Goal: Task Accomplishment & Management: Manage account settings

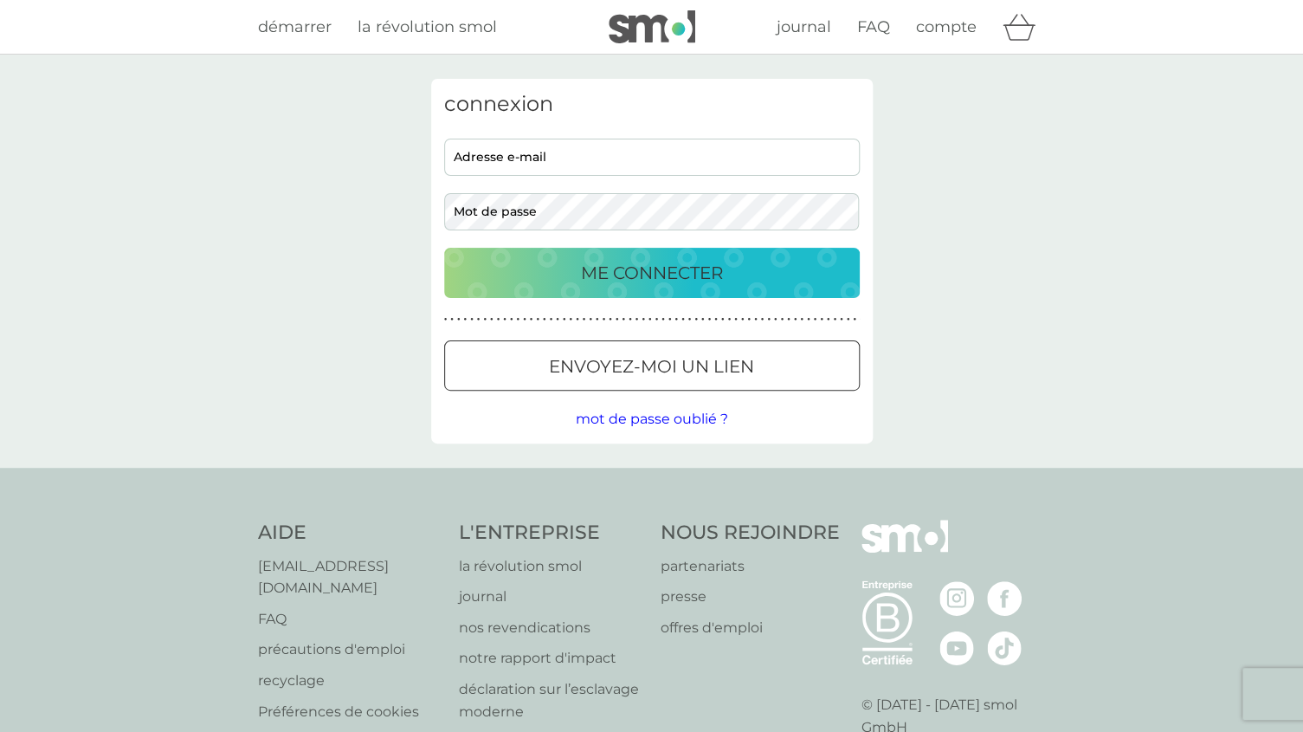
type input "[PERSON_NAME][EMAIL_ADDRESS][PERSON_NAME][DOMAIN_NAME]"
click at [658, 268] on p "ME CONNECTER" at bounding box center [652, 273] width 142 height 28
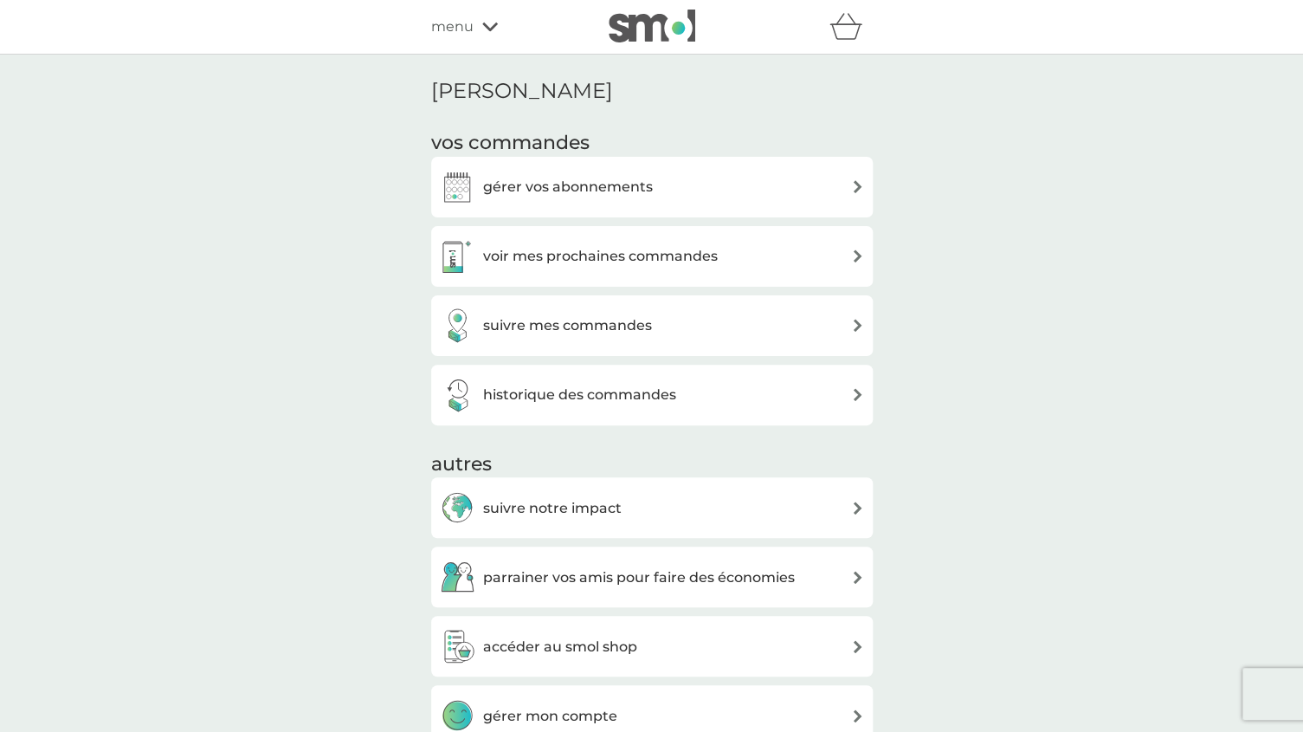
click at [628, 256] on h3 "voir mes prochaines commandes" at bounding box center [600, 256] width 235 height 23
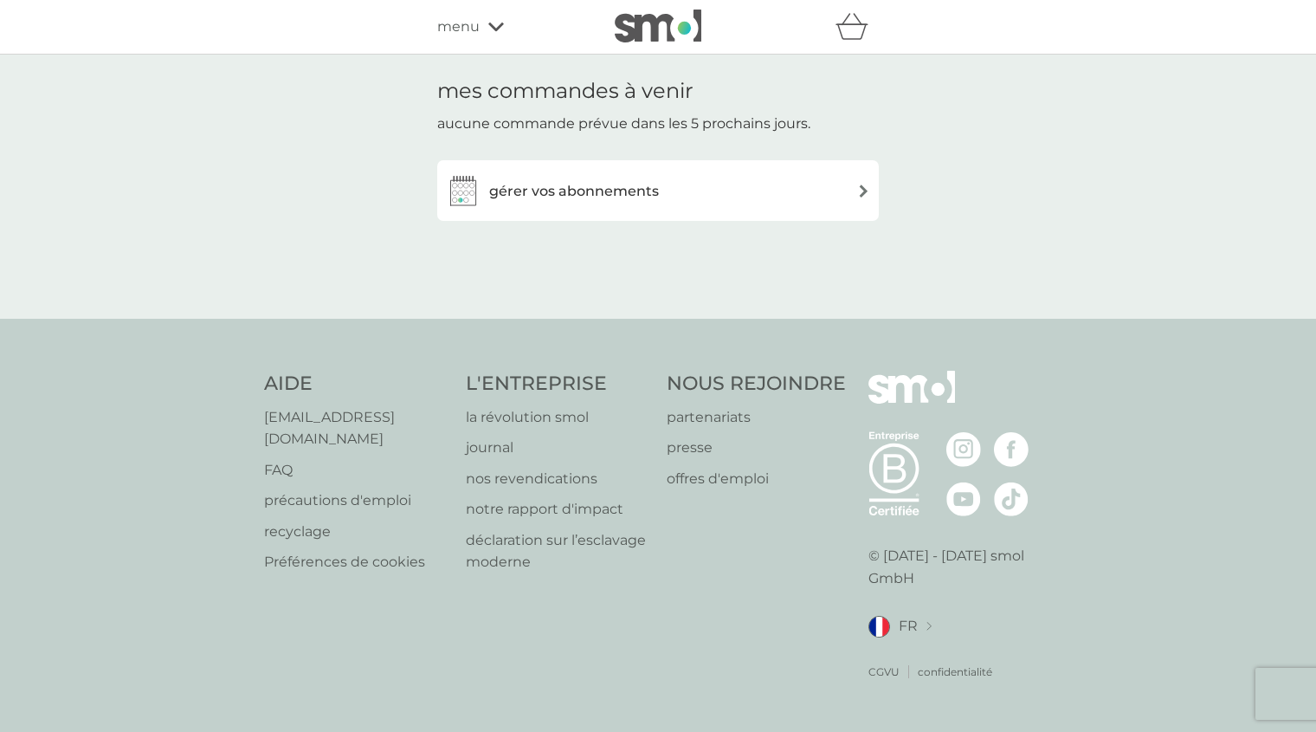
click at [613, 195] on h3 "gérer vos abonnements" at bounding box center [574, 191] width 170 height 23
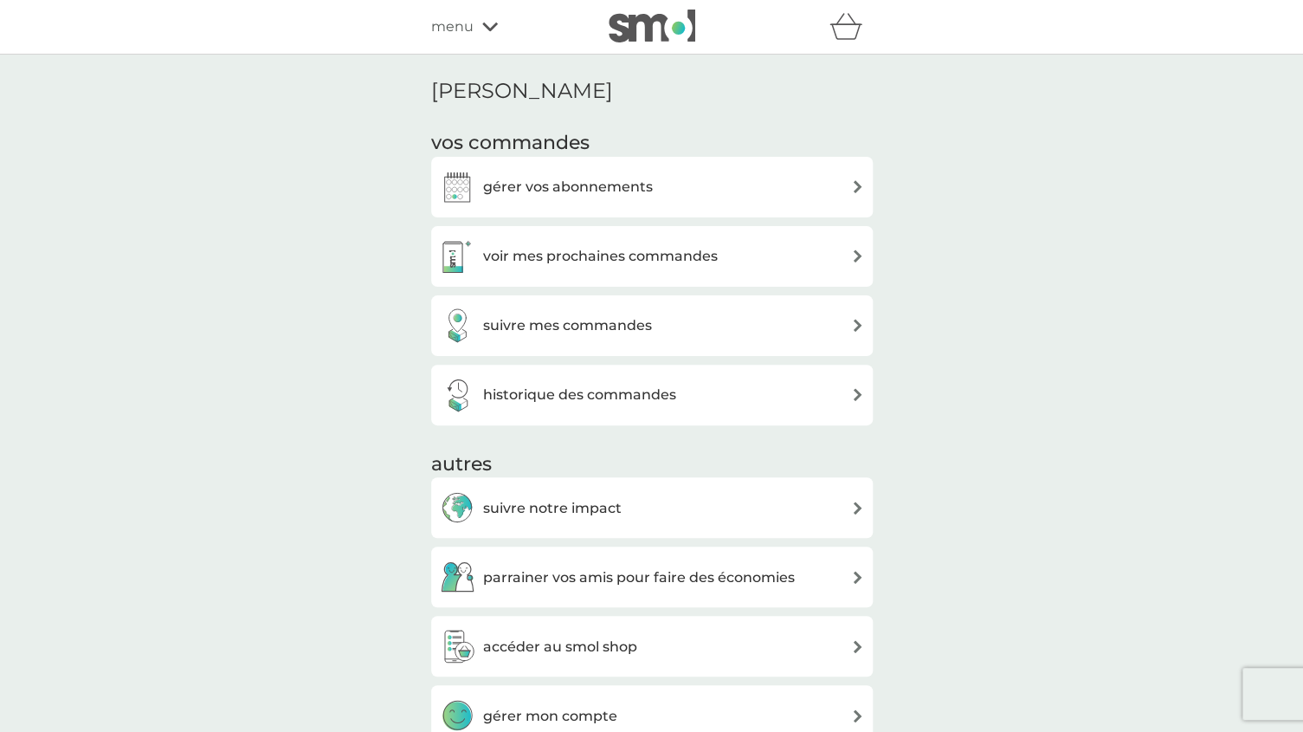
click at [488, 29] on icon at bounding box center [490, 27] width 16 height 9
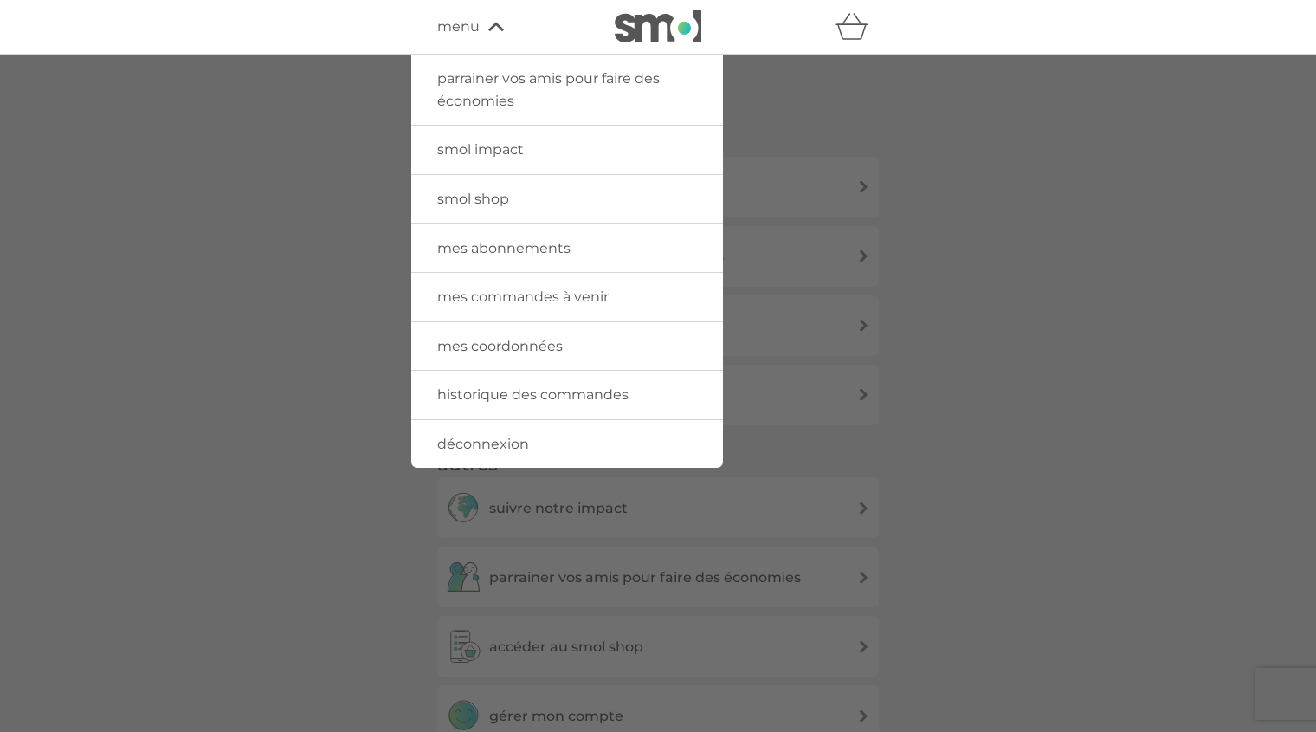
click at [498, 449] on span "déconnexion" at bounding box center [483, 444] width 92 height 16
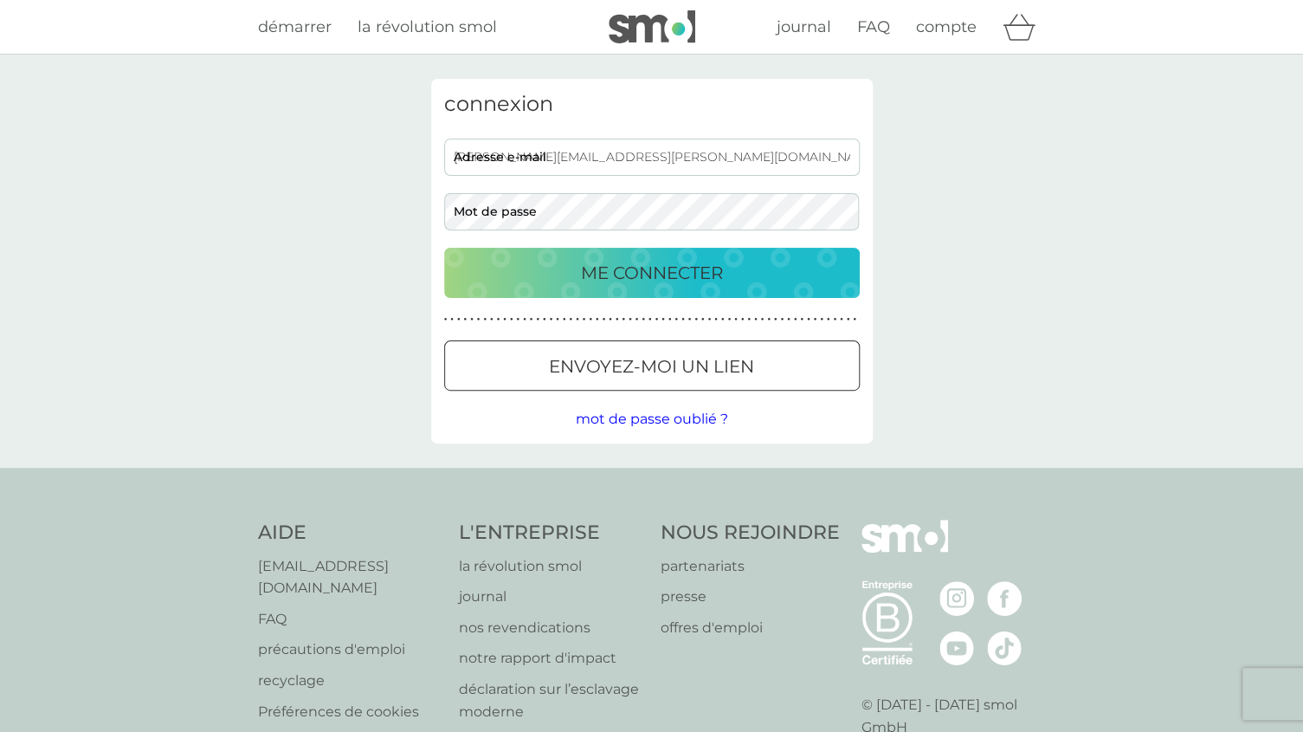
click at [663, 154] on input "[PERSON_NAME][EMAIL_ADDRESS][PERSON_NAME][DOMAIN_NAME]" at bounding box center [652, 157] width 416 height 37
type input "[EMAIL_ADDRESS][DOMAIN_NAME]"
click at [692, 279] on p "ME CONNECTER" at bounding box center [652, 273] width 142 height 28
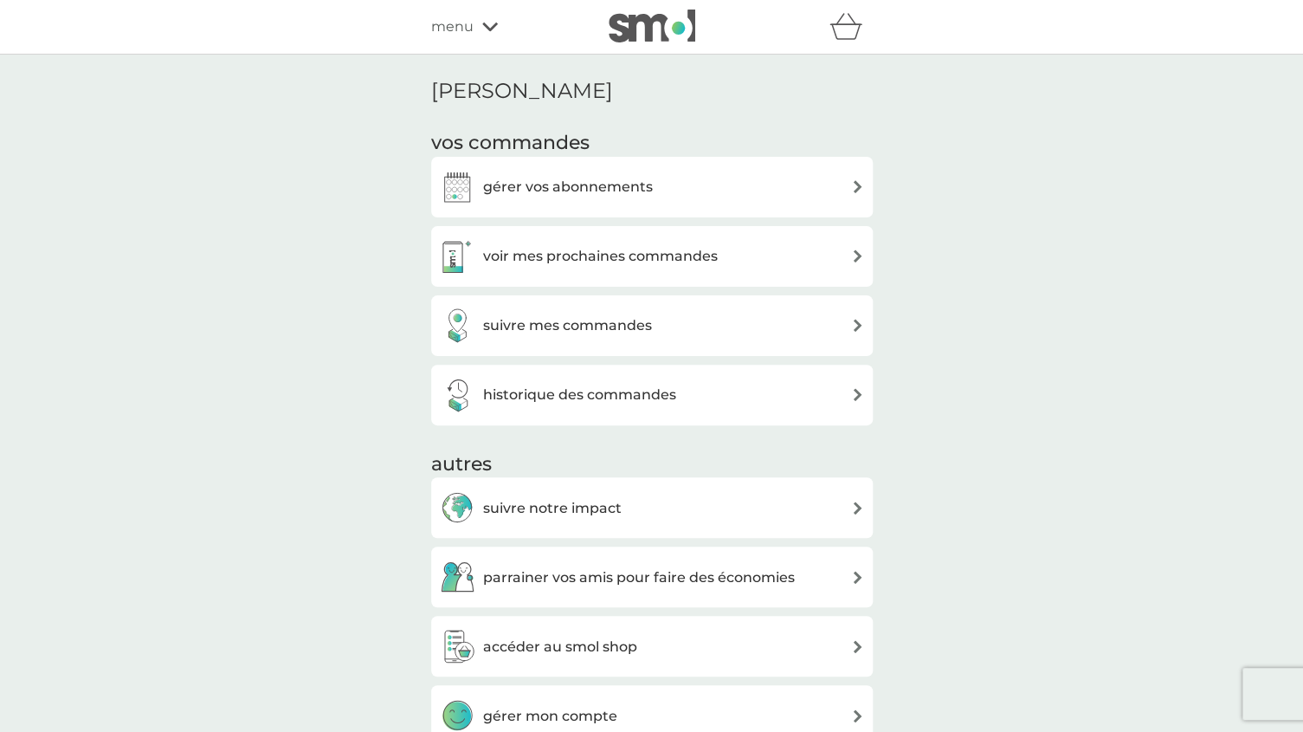
click at [630, 262] on h3 "voir mes prochaines commandes" at bounding box center [600, 256] width 235 height 23
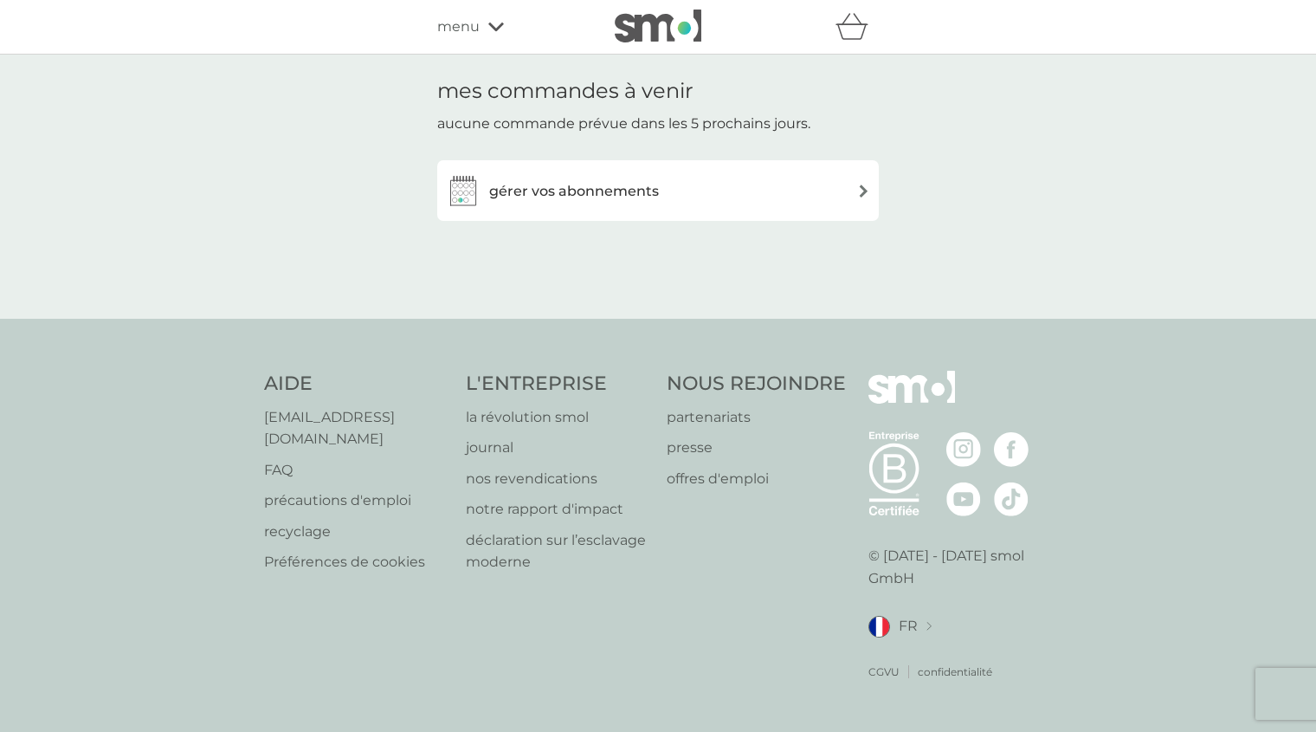
click at [614, 185] on h3 "gérer vos abonnements" at bounding box center [574, 191] width 170 height 23
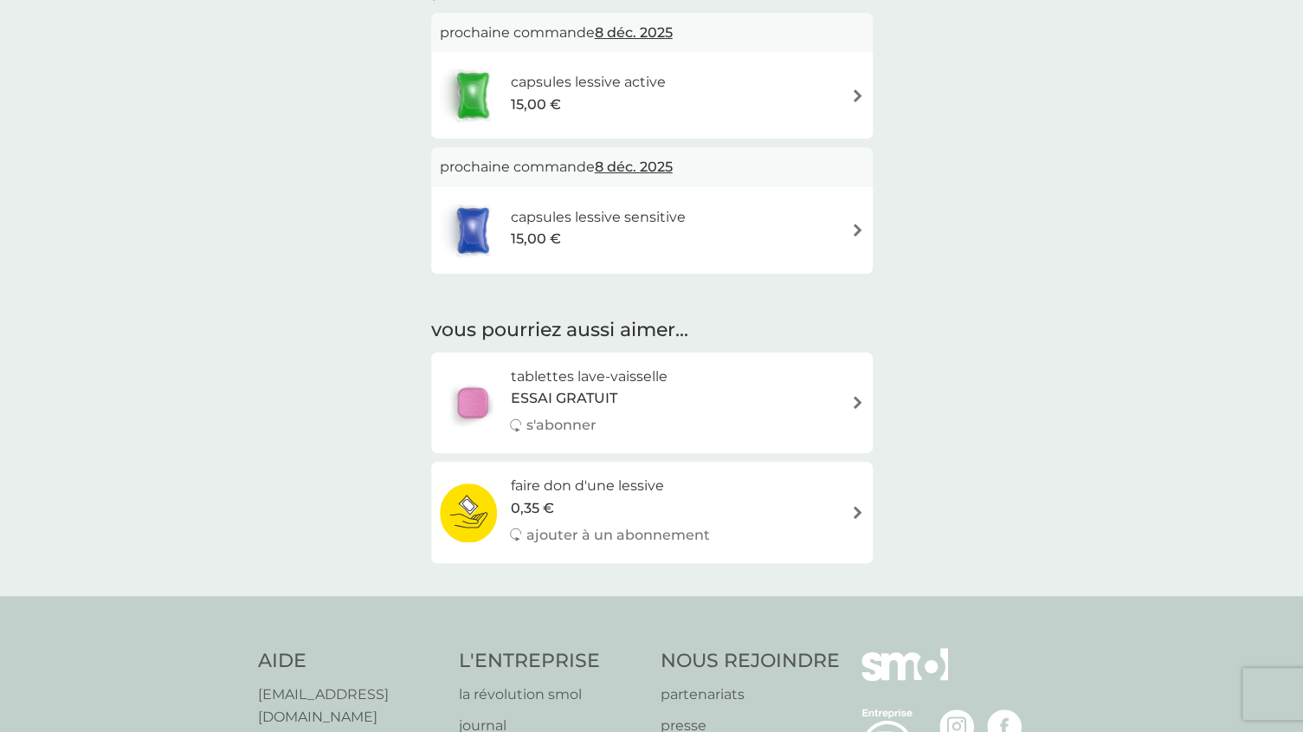
scroll to position [230, 0]
